Goal: Task Accomplishment & Management: Manage account settings

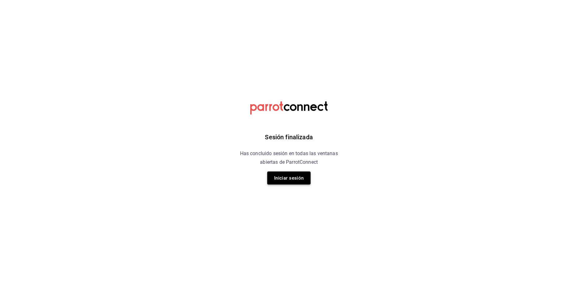
click at [288, 179] on button "Iniciar sesión" at bounding box center [289, 177] width 43 height 13
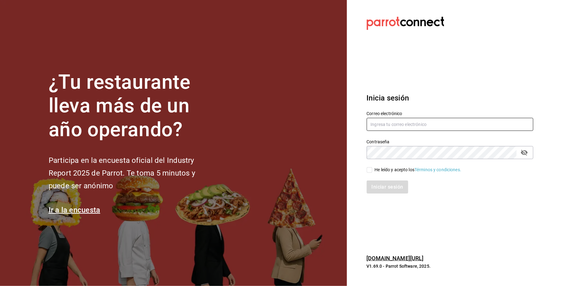
click at [409, 123] on input "text" at bounding box center [450, 124] width 167 height 13
paste input "carlos@central4mkt.com"
type input "carlos@central4mkt.com"
click at [369, 171] on input "He leído y acepto los Términos y condiciones." at bounding box center [370, 170] width 6 height 6
checkbox input "true"
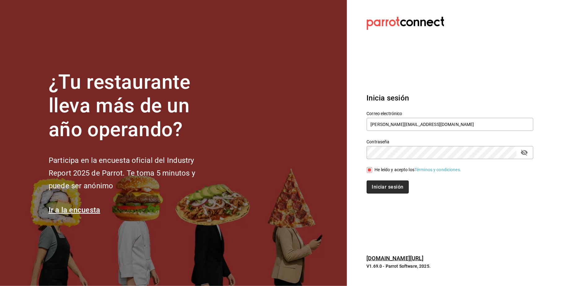
click at [378, 186] on button "Iniciar sesión" at bounding box center [388, 186] width 42 height 13
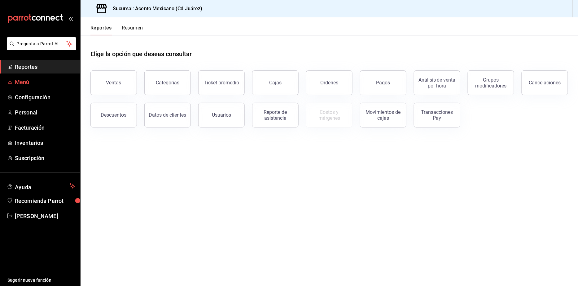
click at [43, 80] on span "Menú" at bounding box center [45, 82] width 60 height 8
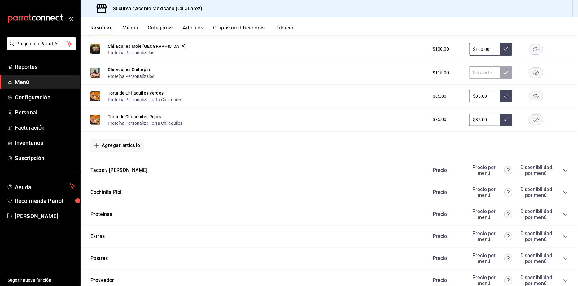
scroll to position [621, 0]
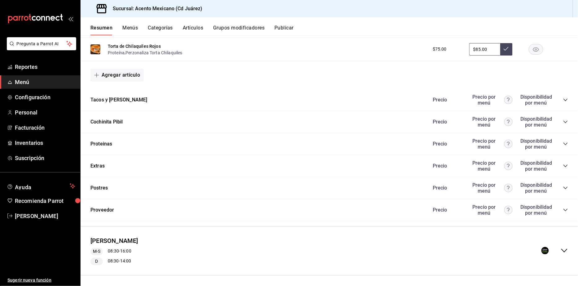
click at [562, 249] on icon "collapse-menu-row" at bounding box center [565, 251] width 6 height 4
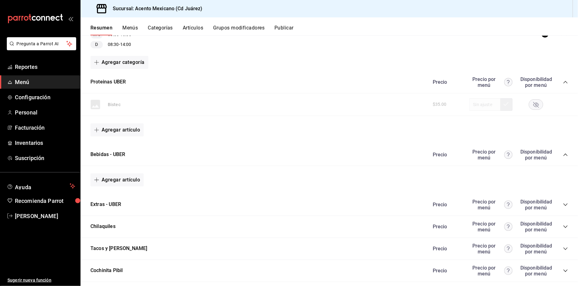
scroll to position [872, 0]
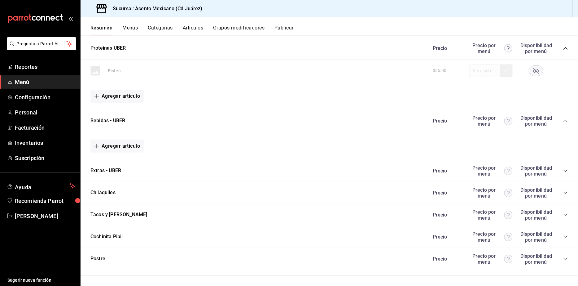
click at [139, 193] on div "Chilaquiles [PERSON_NAME] por menú Disponibilidad por menú" at bounding box center [330, 193] width 498 height 22
click at [110, 190] on button "Chilaquiles" at bounding box center [103, 192] width 25 height 7
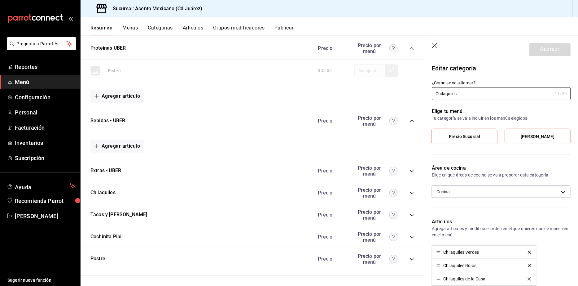
click at [410, 192] on icon "collapse-category-row" at bounding box center [412, 193] width 4 height 2
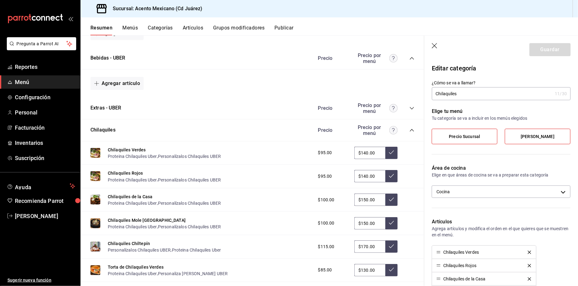
scroll to position [937, 0]
